Goal: Task Accomplishment & Management: Use online tool/utility

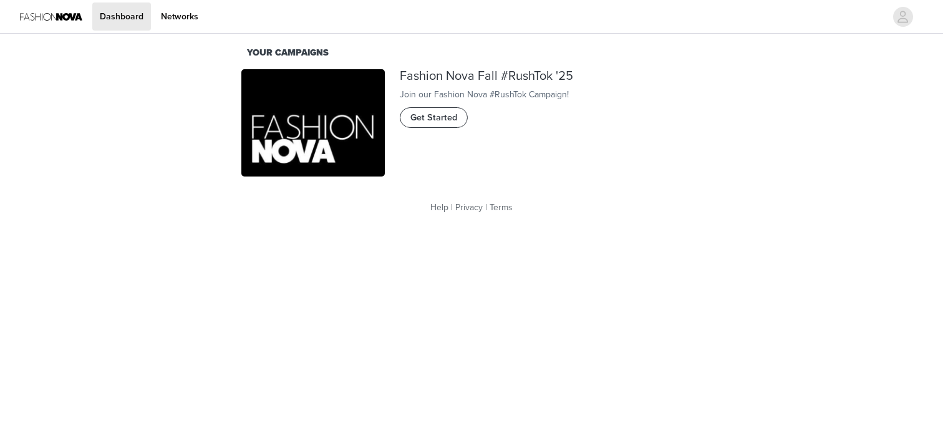
click at [436, 125] on span "Get Started" at bounding box center [433, 118] width 47 height 14
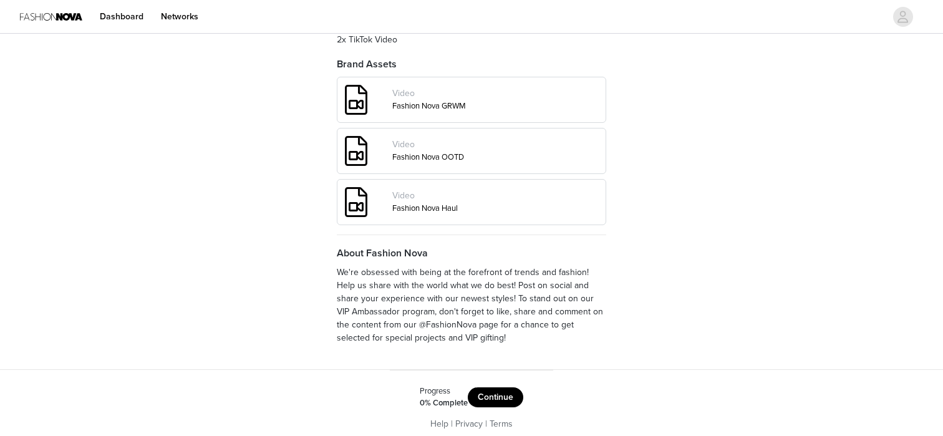
scroll to position [513, 0]
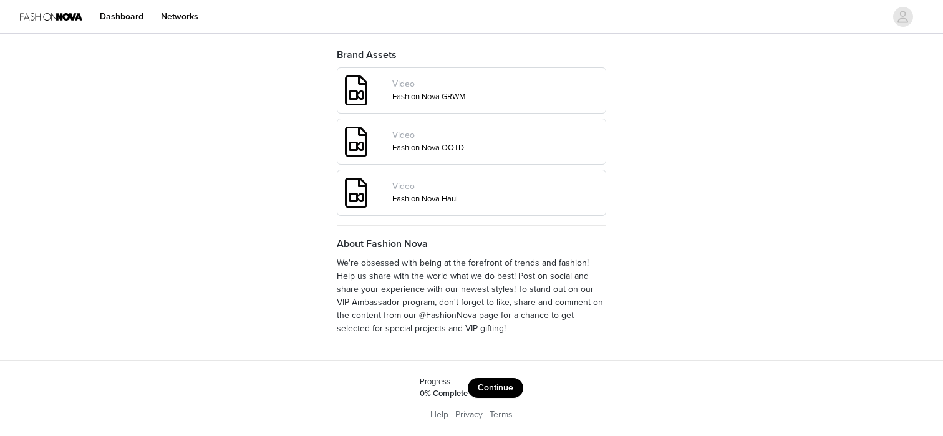
click at [485, 383] on button "Continue" at bounding box center [495, 388] width 55 height 20
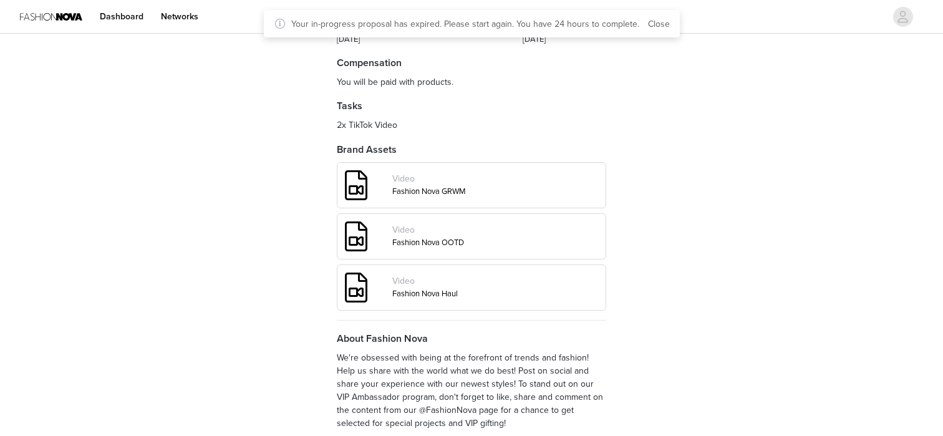
scroll to position [513, 0]
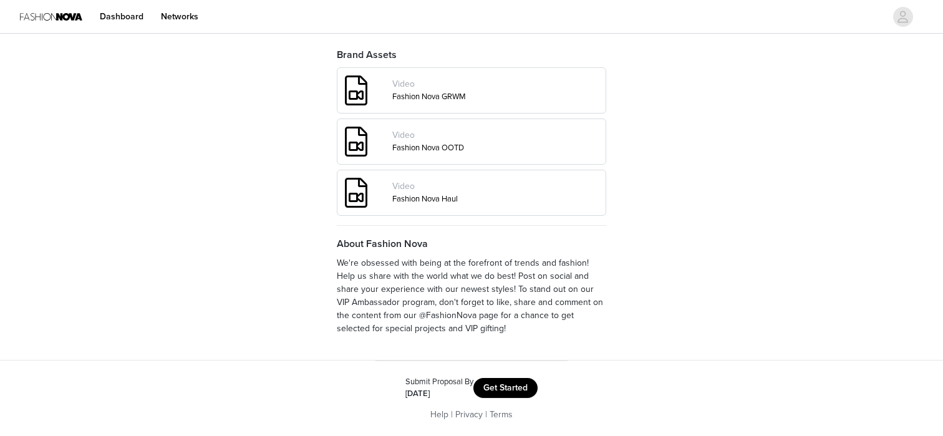
click at [499, 390] on button "Get Started" at bounding box center [505, 388] width 64 height 20
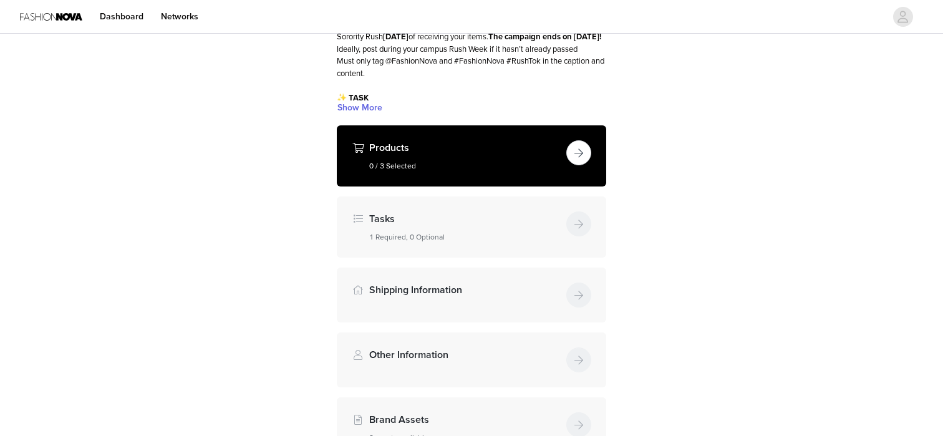
scroll to position [164, 0]
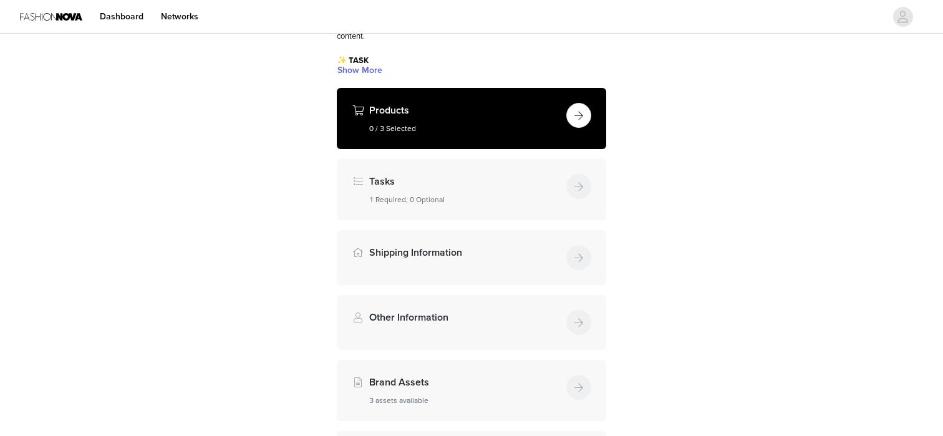
click at [579, 117] on button "button" at bounding box center [578, 115] width 25 height 25
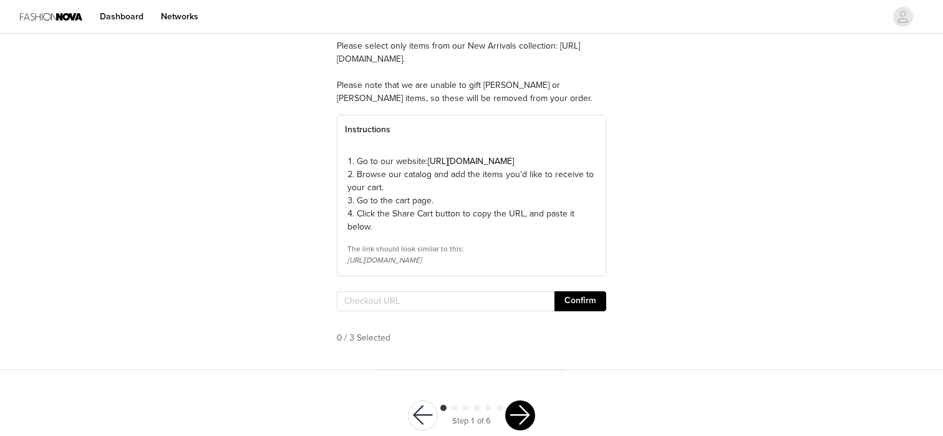
scroll to position [125, 0]
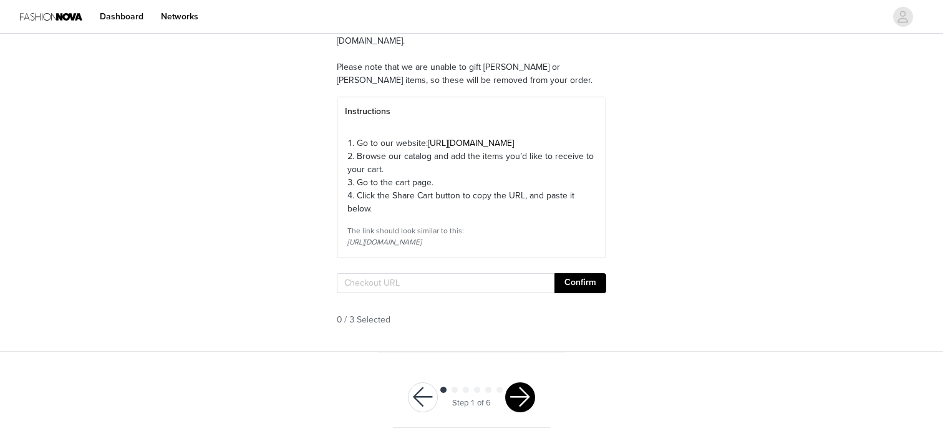
click at [503, 148] on link "[URL][DOMAIN_NAME]" at bounding box center [471, 143] width 86 height 11
